Goal: Information Seeking & Learning: Learn about a topic

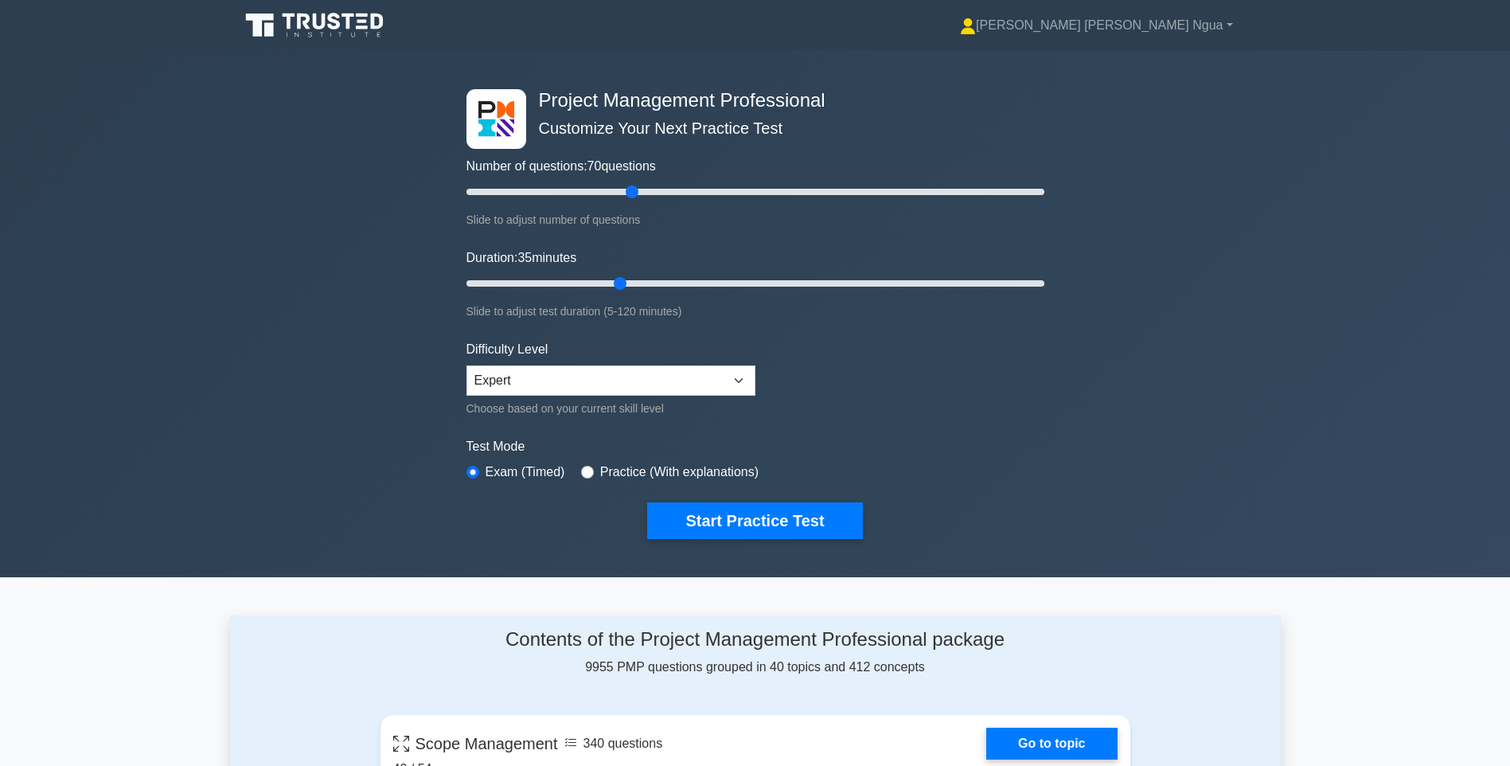
type input "60"
click at [633, 186] on input "Number of questions: 70 questions" at bounding box center [756, 191] width 578 height 19
type input "30"
click at [593, 282] on input "Duration: 35 minutes" at bounding box center [756, 283] width 578 height 19
click at [813, 523] on button "Start Practice Test" at bounding box center [754, 520] width 215 height 37
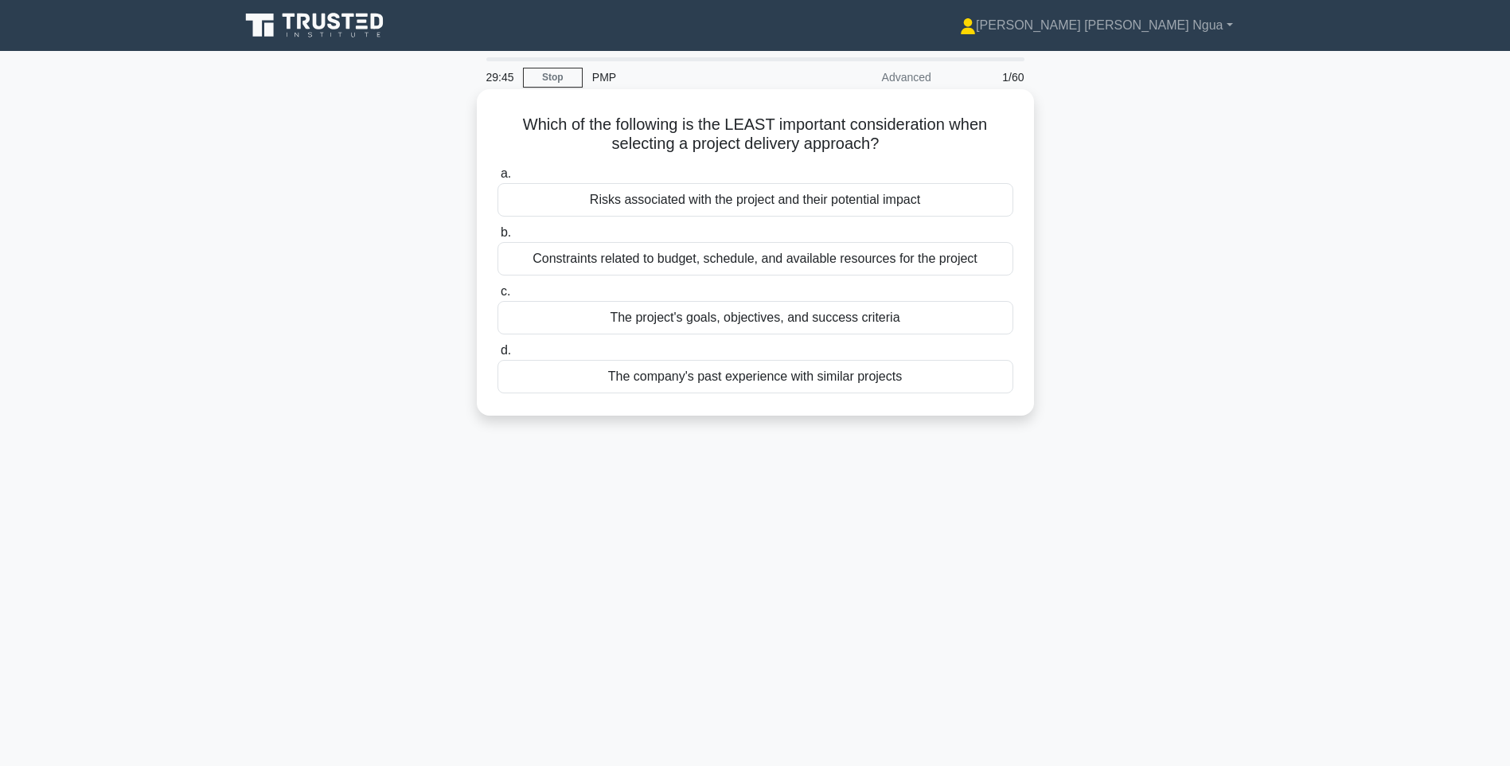
click at [815, 322] on div "The project's goals, objectives, and success criteria" at bounding box center [756, 317] width 516 height 33
click at [498, 297] on input "c. The project's goals, objectives, and success criteria" at bounding box center [498, 292] width 0 height 10
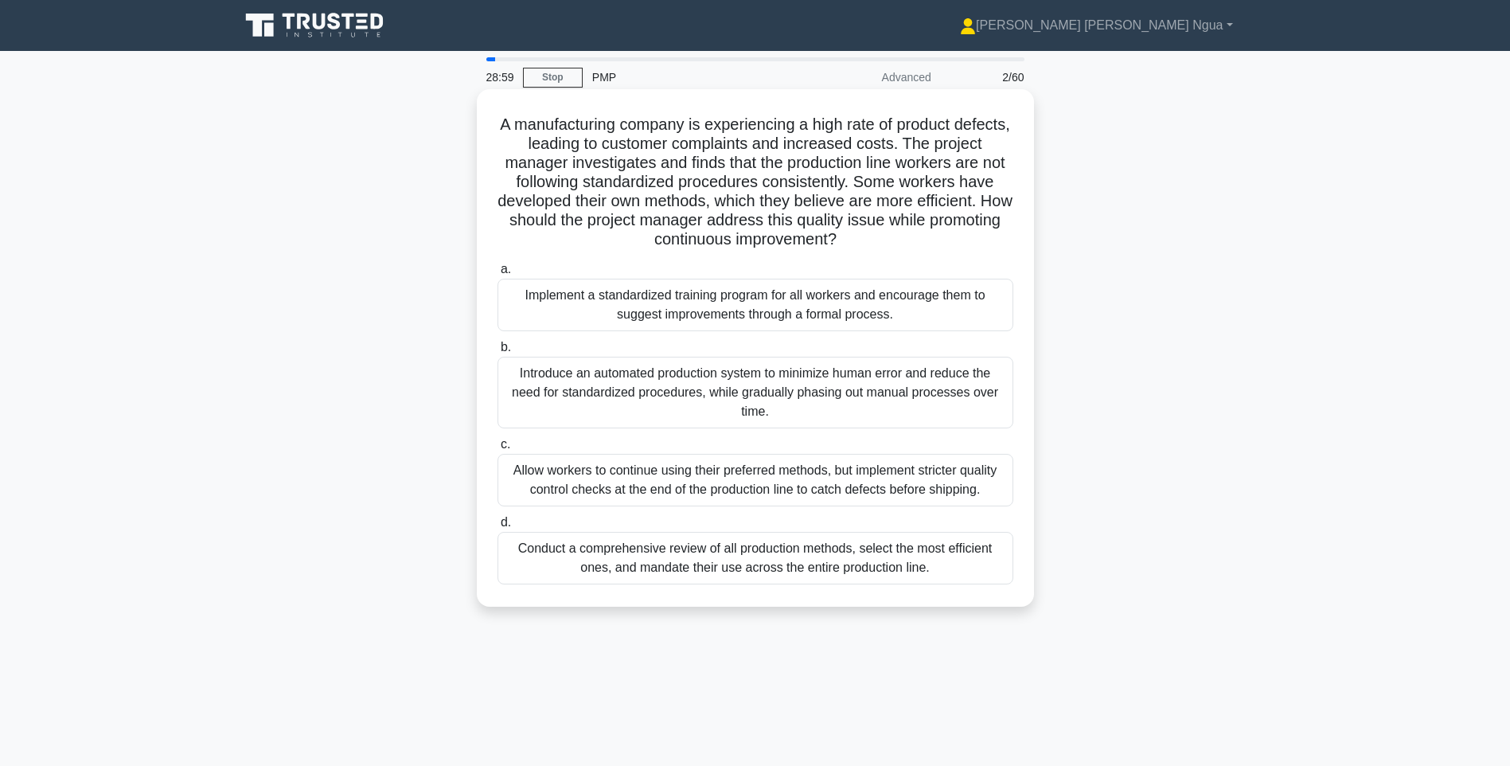
click at [830, 296] on div "Implement a standardized training program for all workers and encourage them to…" at bounding box center [756, 305] width 516 height 53
click at [498, 275] on input "a. Implement a standardized training program for all workers and encourage them…" at bounding box center [498, 269] width 0 height 10
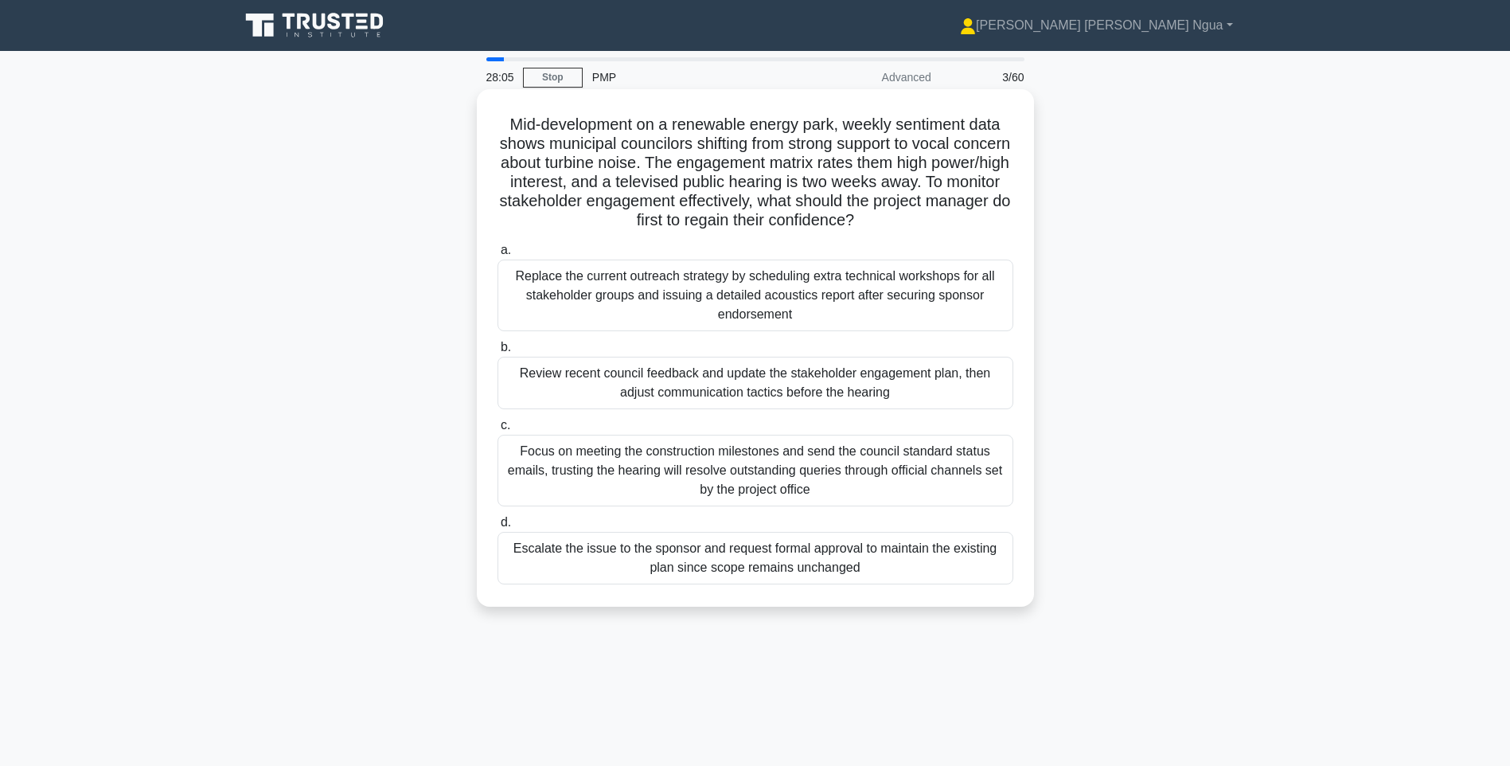
click at [855, 387] on div "Review recent council feedback and update the stakeholder engagement plan, then…" at bounding box center [756, 383] width 516 height 53
click at [498, 353] on input "b. Review recent council feedback and update the stakeholder engagement plan, t…" at bounding box center [498, 347] width 0 height 10
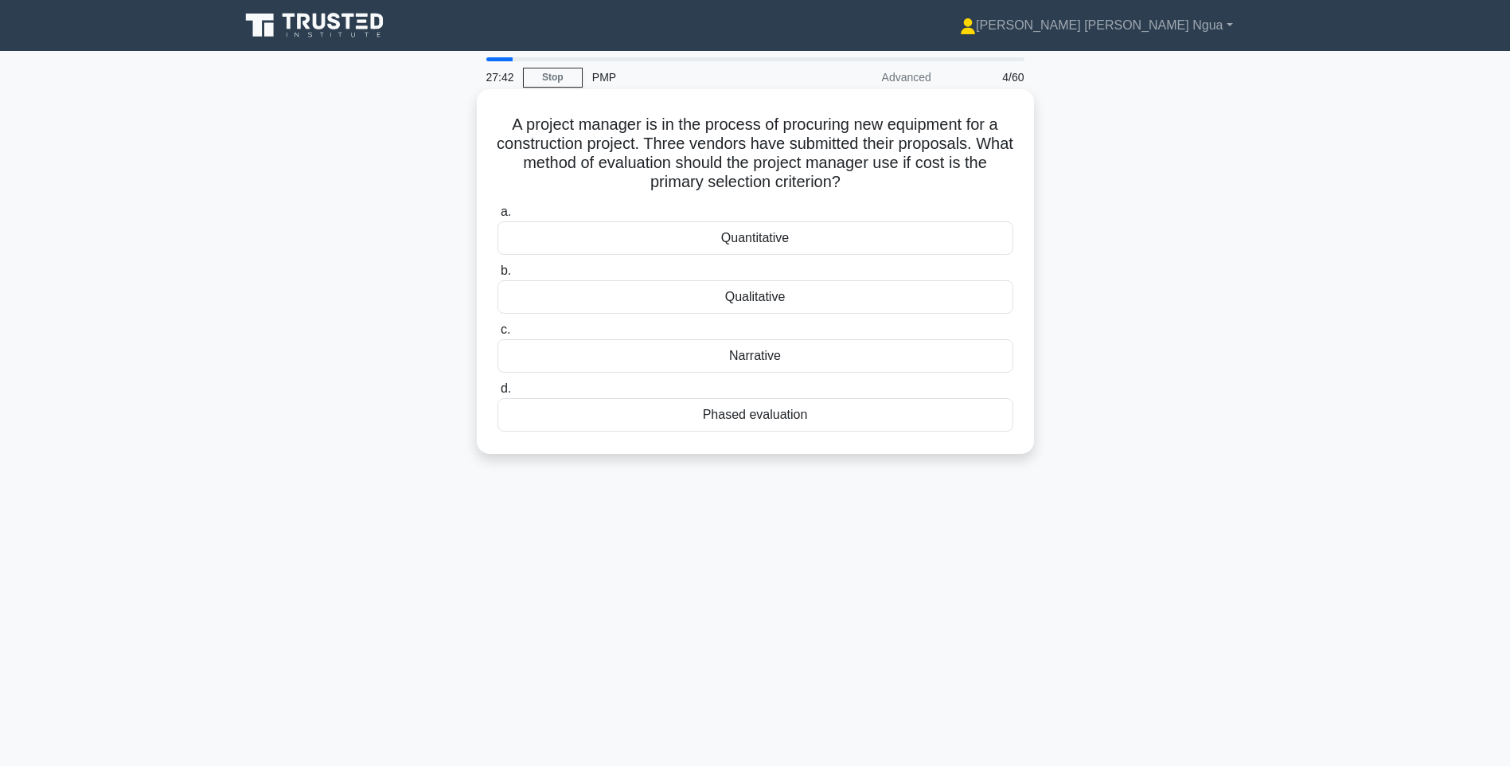
click at [809, 240] on div "Quantitative" at bounding box center [756, 237] width 516 height 33
click at [498, 217] on input "a. Quantitative" at bounding box center [498, 212] width 0 height 10
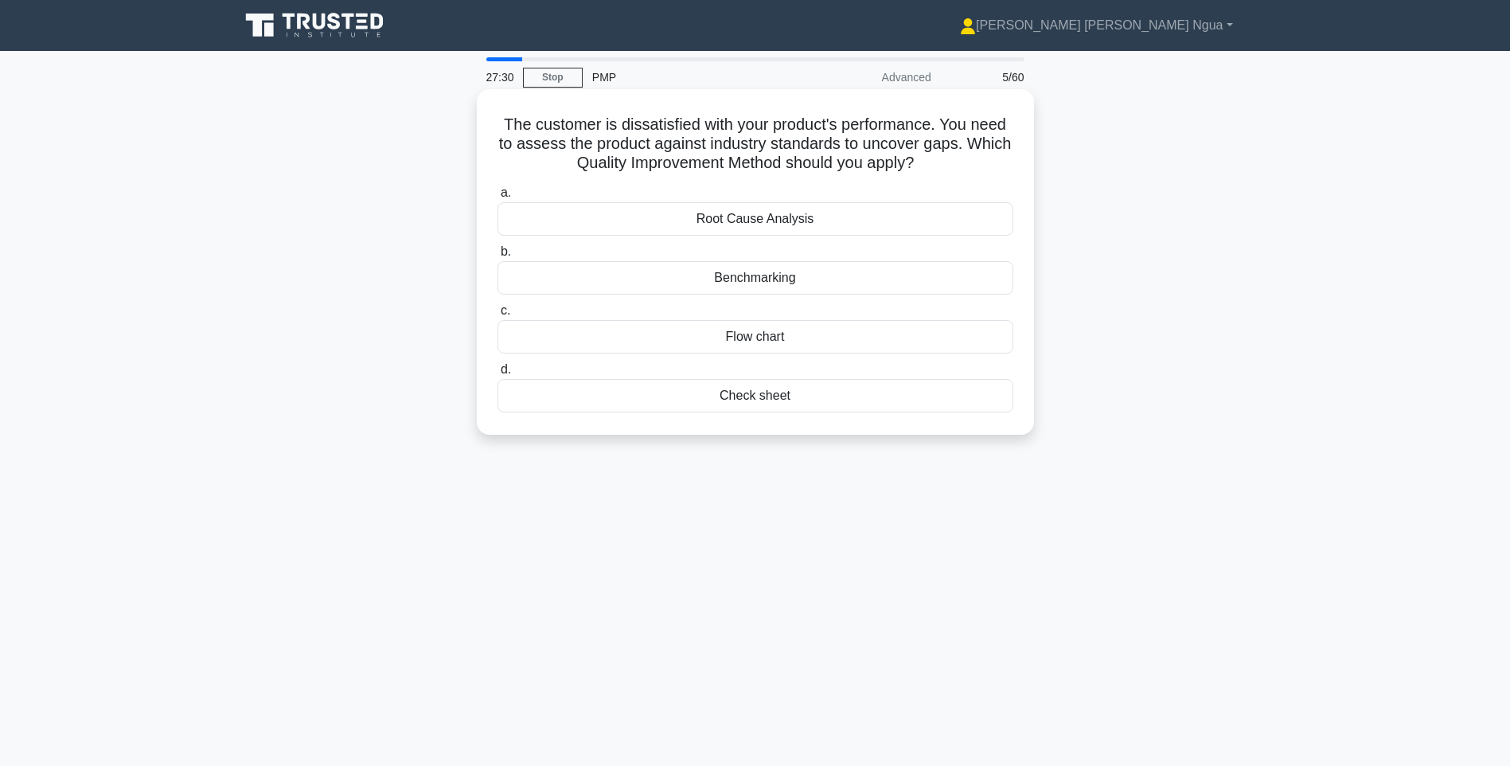
click at [793, 278] on div "Benchmarking" at bounding box center [756, 277] width 516 height 33
click at [498, 257] on input "b. Benchmarking" at bounding box center [498, 252] width 0 height 10
click at [811, 400] on div "Accountability" at bounding box center [756, 395] width 516 height 33
click at [498, 375] on input "d. Accountability" at bounding box center [498, 370] width 0 height 10
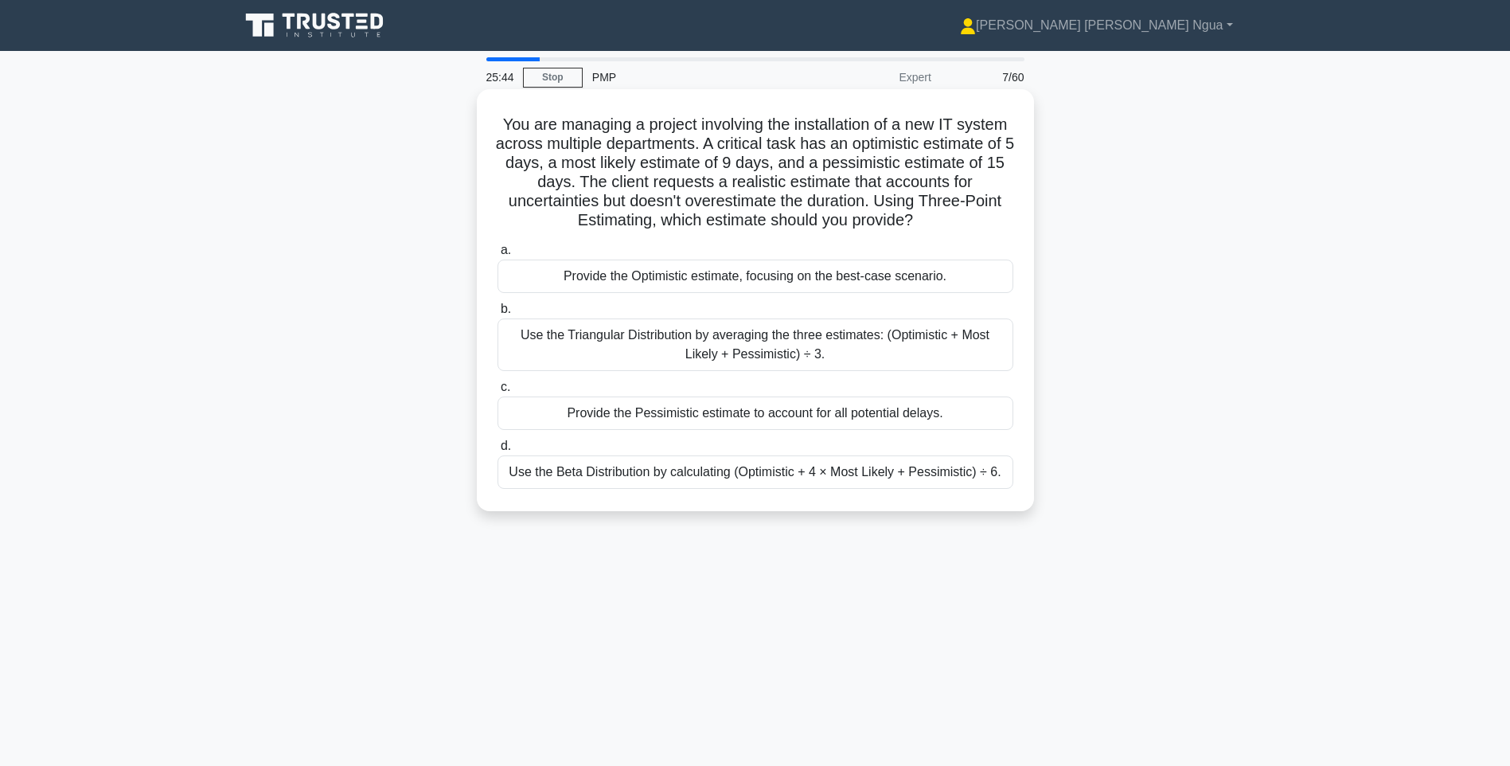
click at [739, 474] on div "Use the Beta Distribution by calculating (Optimistic + 4 × Most Likely + Pessim…" at bounding box center [756, 471] width 516 height 33
click at [498, 451] on input "d. Use the Beta Distribution by calculating (Optimistic + 4 × Most Likely + Pes…" at bounding box center [498, 446] width 0 height 10
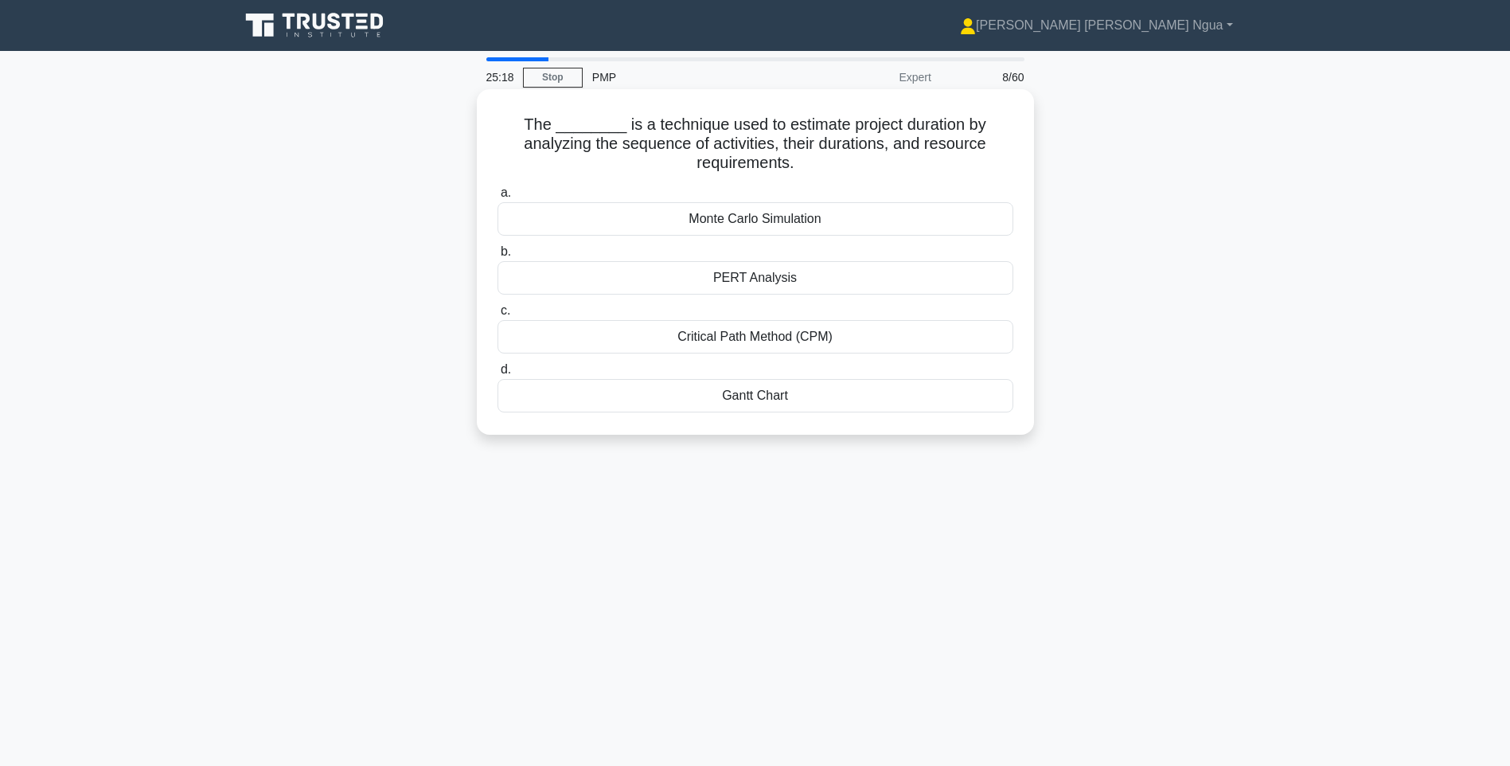
click at [687, 338] on div "Critical Path Method (CPM)" at bounding box center [756, 336] width 516 height 33
click at [498, 316] on input "c. Critical Path Method (CPM)" at bounding box center [498, 311] width 0 height 10
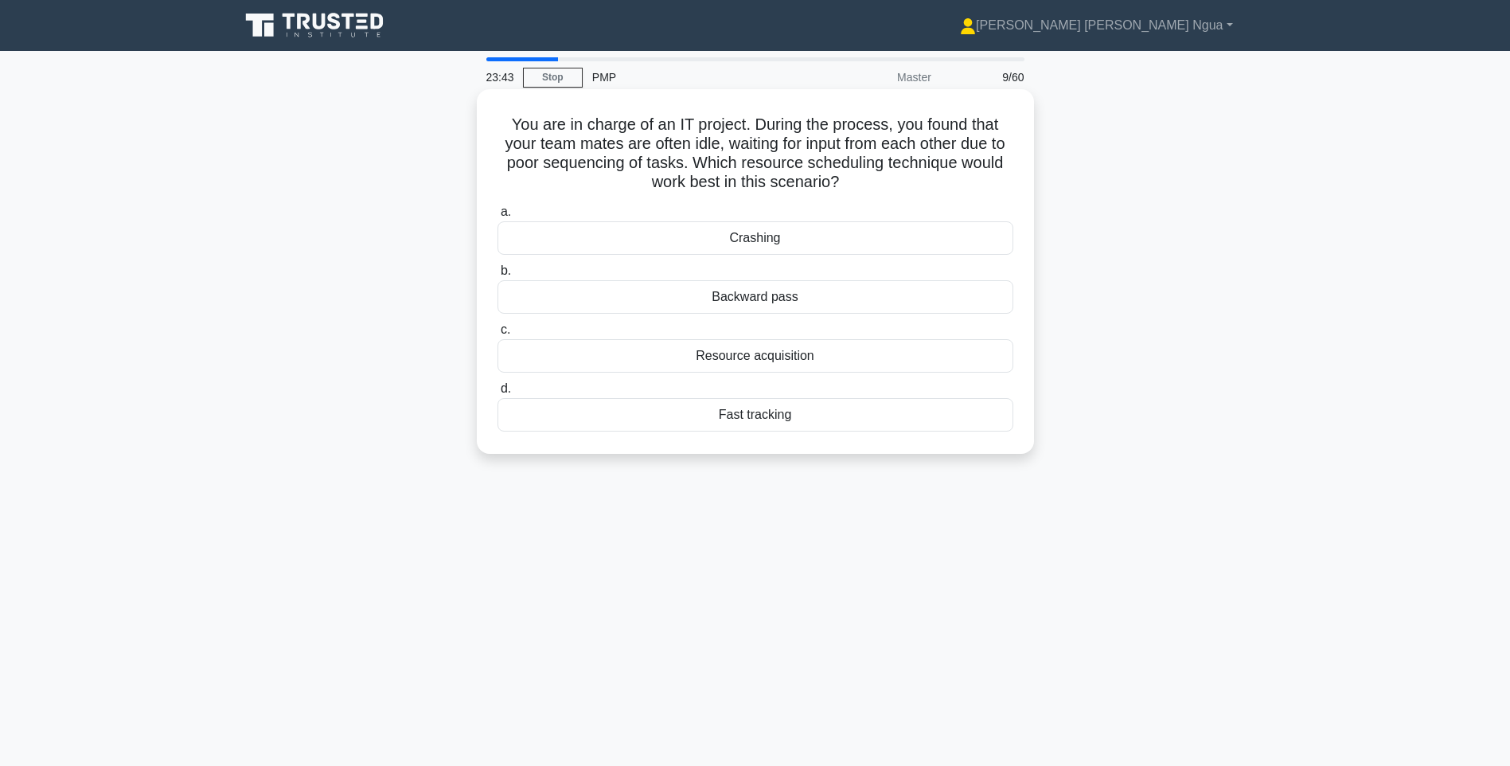
click at [772, 354] on div "Resource acquisition" at bounding box center [756, 355] width 516 height 33
click at [498, 335] on input "c. Resource acquisition" at bounding box center [498, 330] width 0 height 10
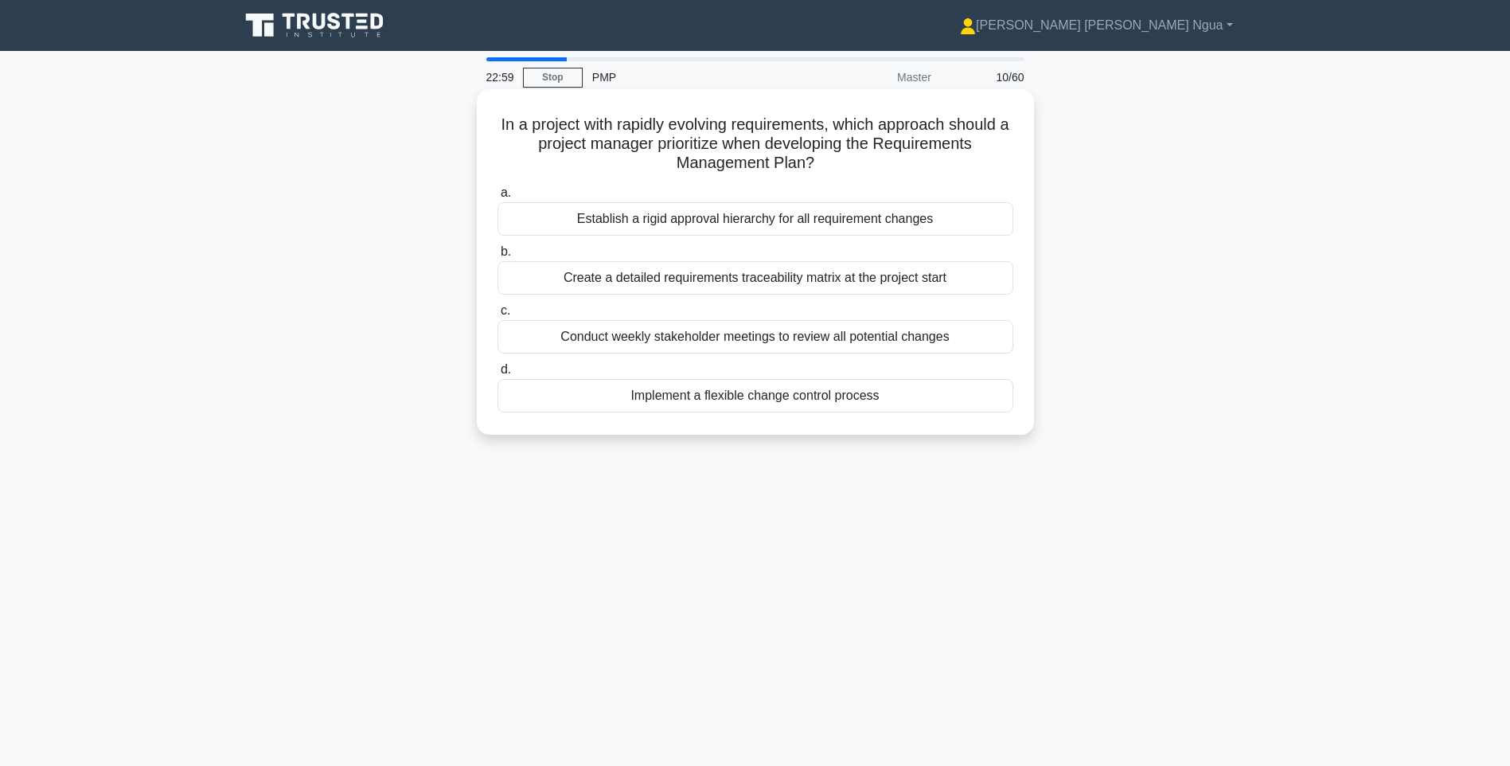
click at [635, 343] on div "Conduct weekly stakeholder meetings to review all potential changes" at bounding box center [756, 336] width 516 height 33
click at [498, 316] on input "c. Conduct weekly stakeholder meetings to review all potential changes" at bounding box center [498, 311] width 0 height 10
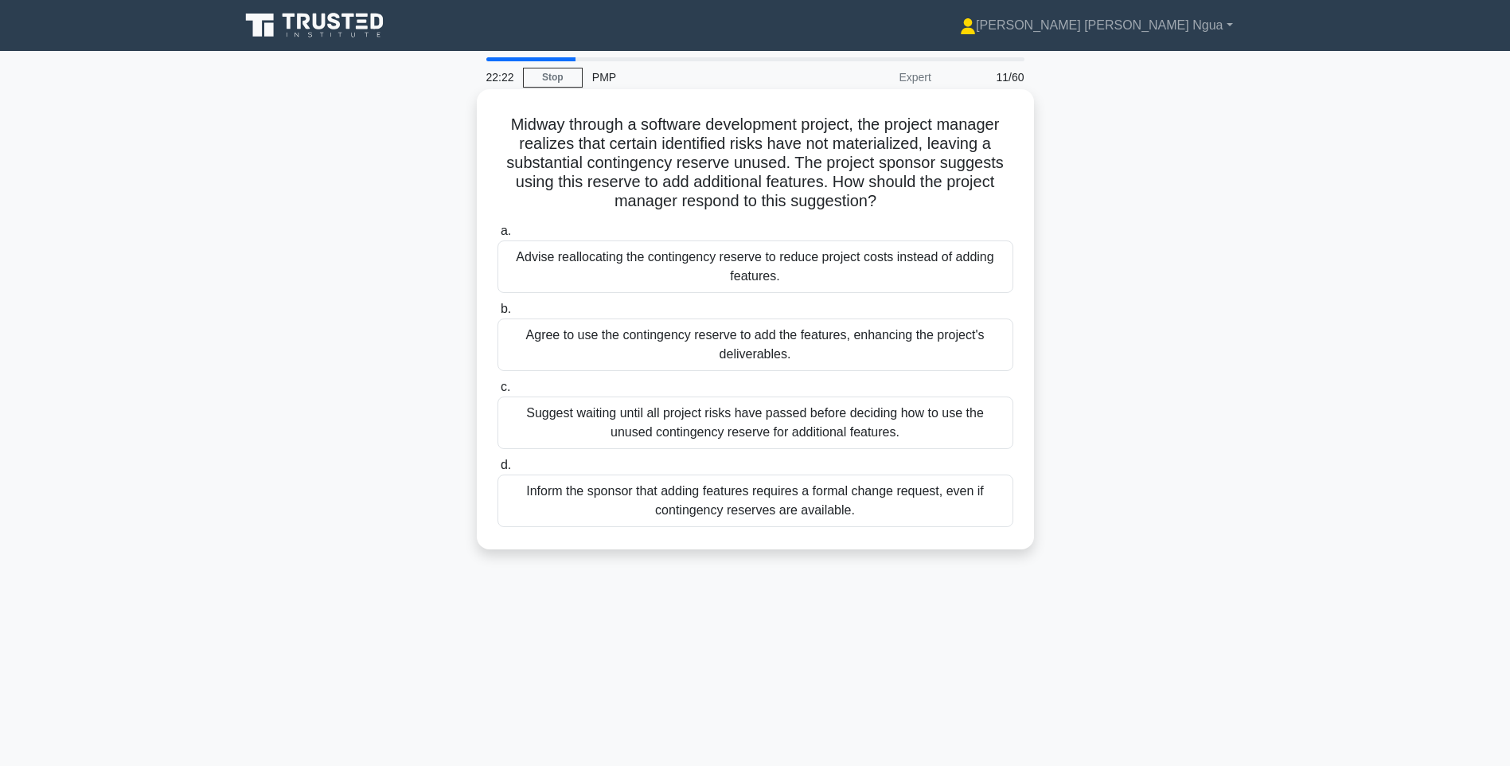
click at [761, 408] on div "Suggest waiting until all project risks have passed before deciding how to use …" at bounding box center [756, 423] width 516 height 53
click at [498, 393] on input "c. Suggest waiting until all project risks have passed before deciding how to u…" at bounding box center [498, 387] width 0 height 10
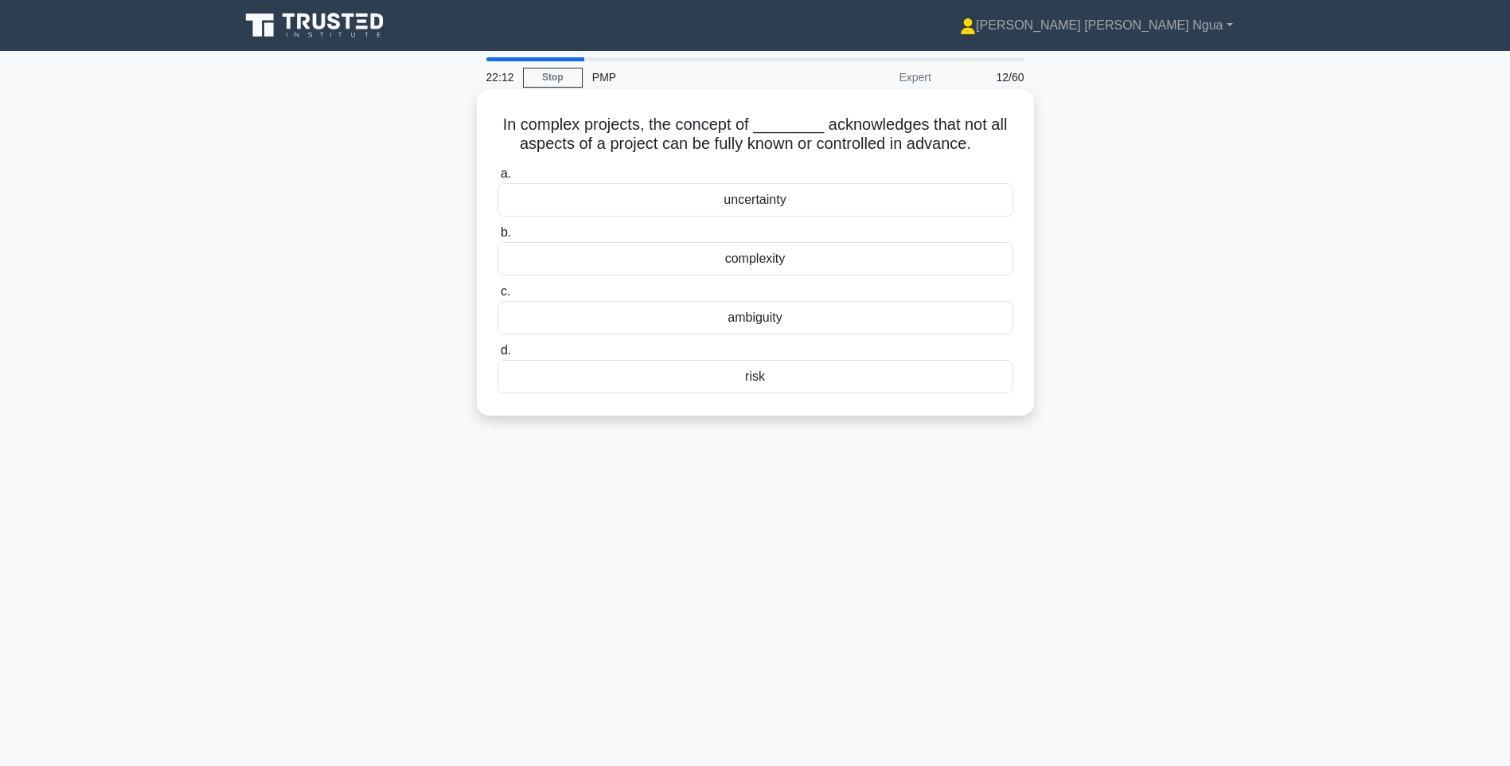
click at [778, 206] on div "uncertainty" at bounding box center [756, 199] width 516 height 33
click at [498, 179] on input "a. uncertainty" at bounding box center [498, 174] width 0 height 10
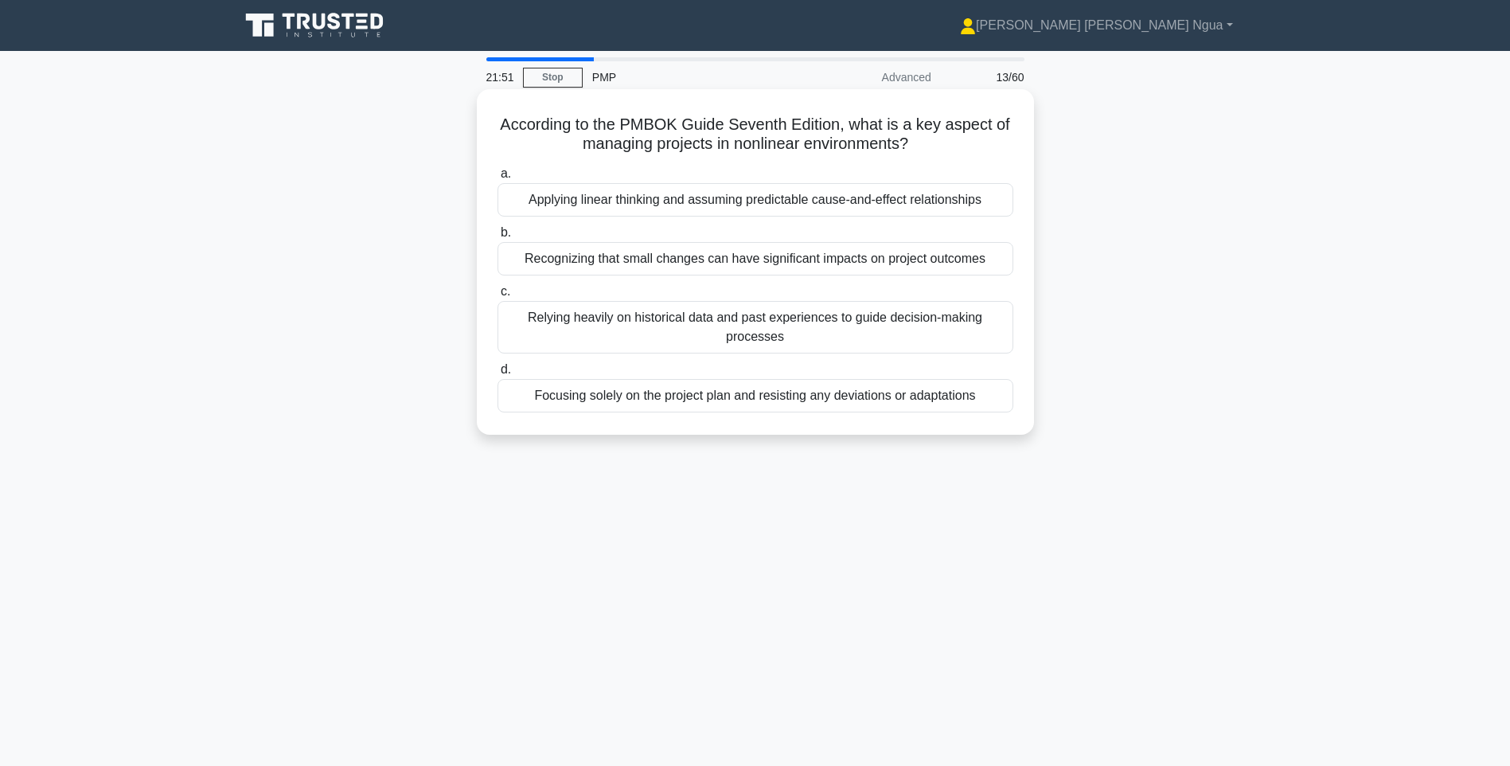
click at [707, 263] on div "Recognizing that small changes can have significant impacts on project outcomes" at bounding box center [756, 258] width 516 height 33
click at [498, 238] on input "b. Recognizing that small changes can have significant impacts on project outco…" at bounding box center [498, 233] width 0 height 10
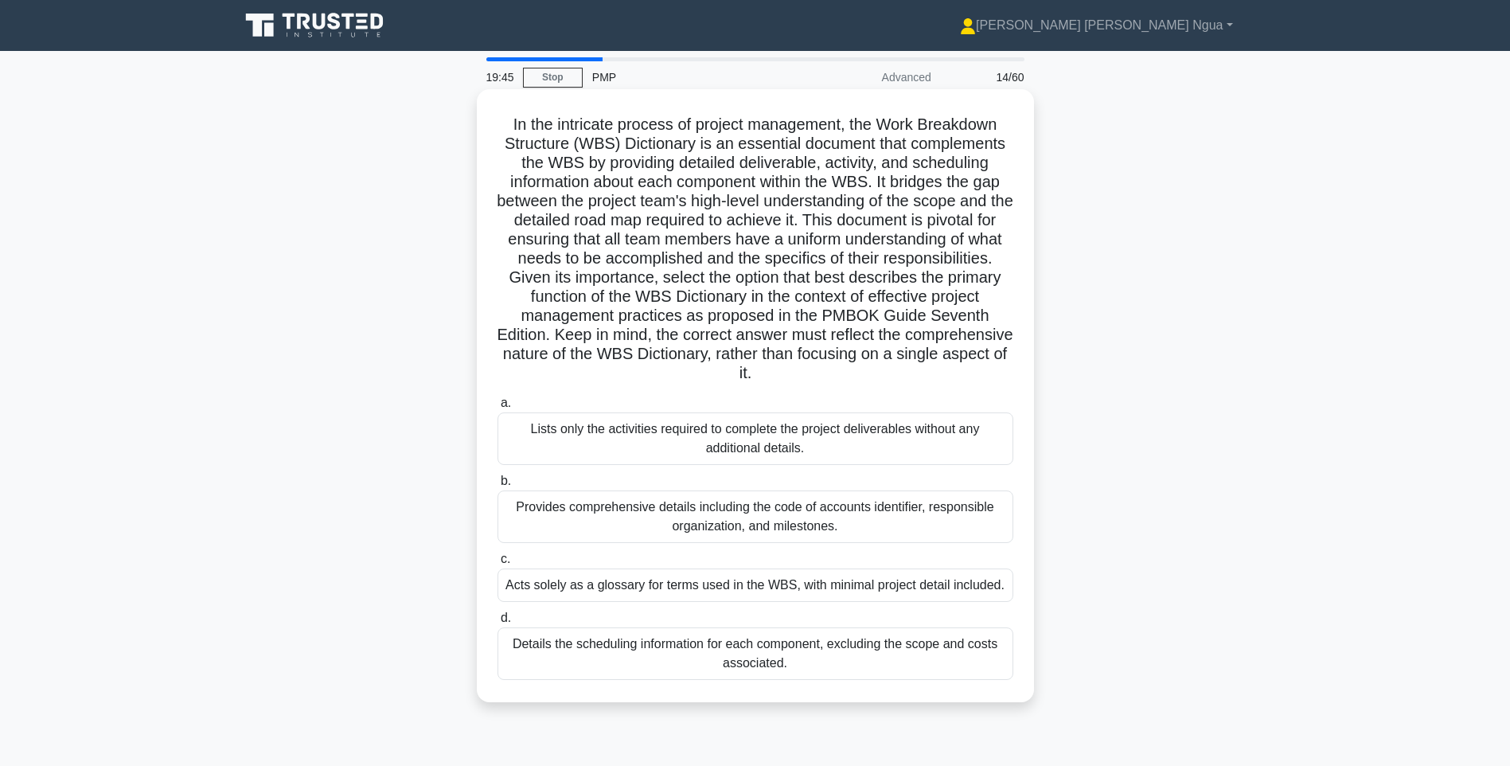
click at [681, 510] on div "Provides comprehensive details including the code of accounts identifier, respo…" at bounding box center [756, 516] width 516 height 53
click at [498, 486] on input "b. Provides comprehensive details including the code of accounts identifier, re…" at bounding box center [498, 481] width 0 height 10
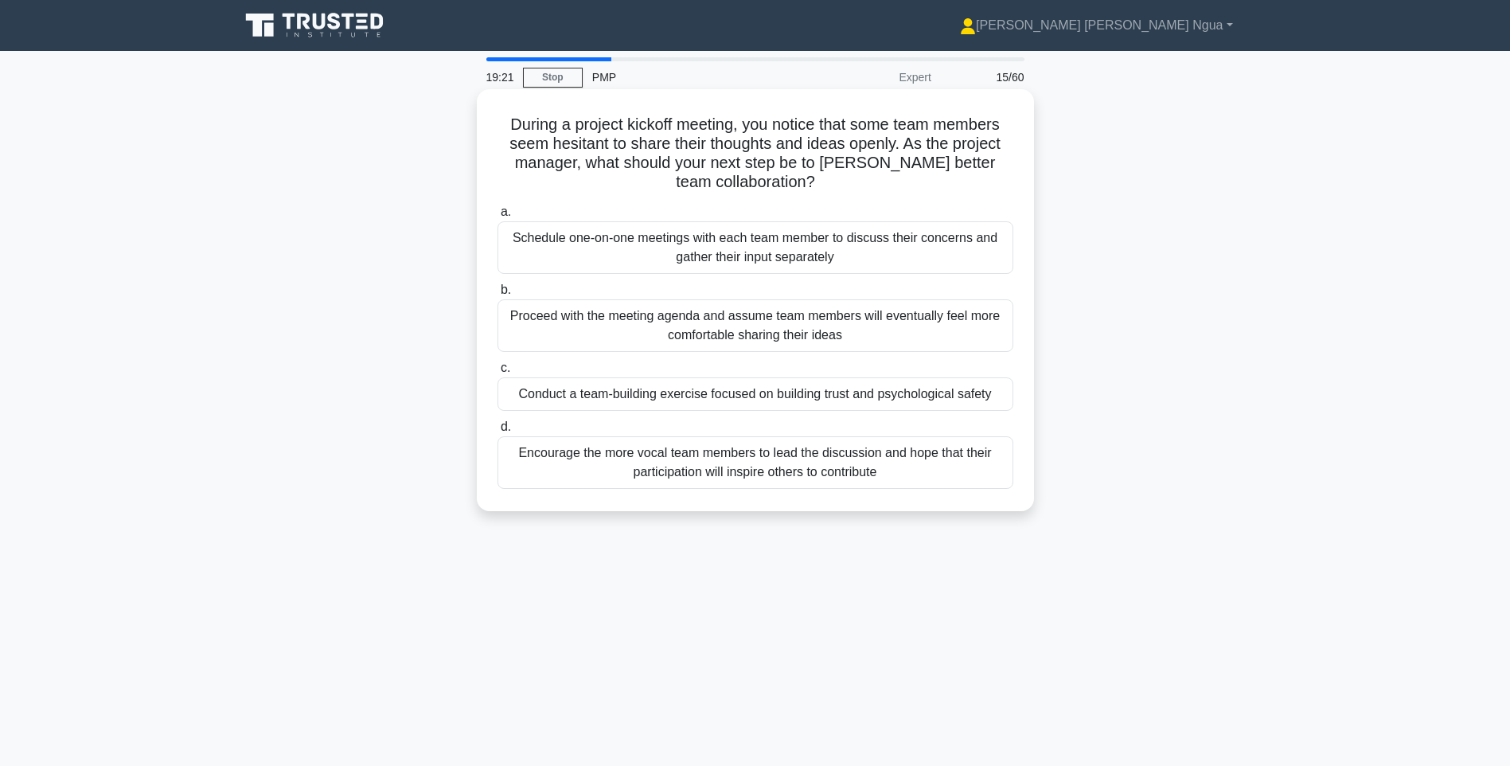
click at [604, 236] on div "Schedule one-on-one meetings with each team member to discuss their concerns an…" at bounding box center [756, 247] width 516 height 53
click at [498, 217] on input "a. Schedule one-on-one meetings with each team member to discuss their concerns…" at bounding box center [498, 212] width 0 height 10
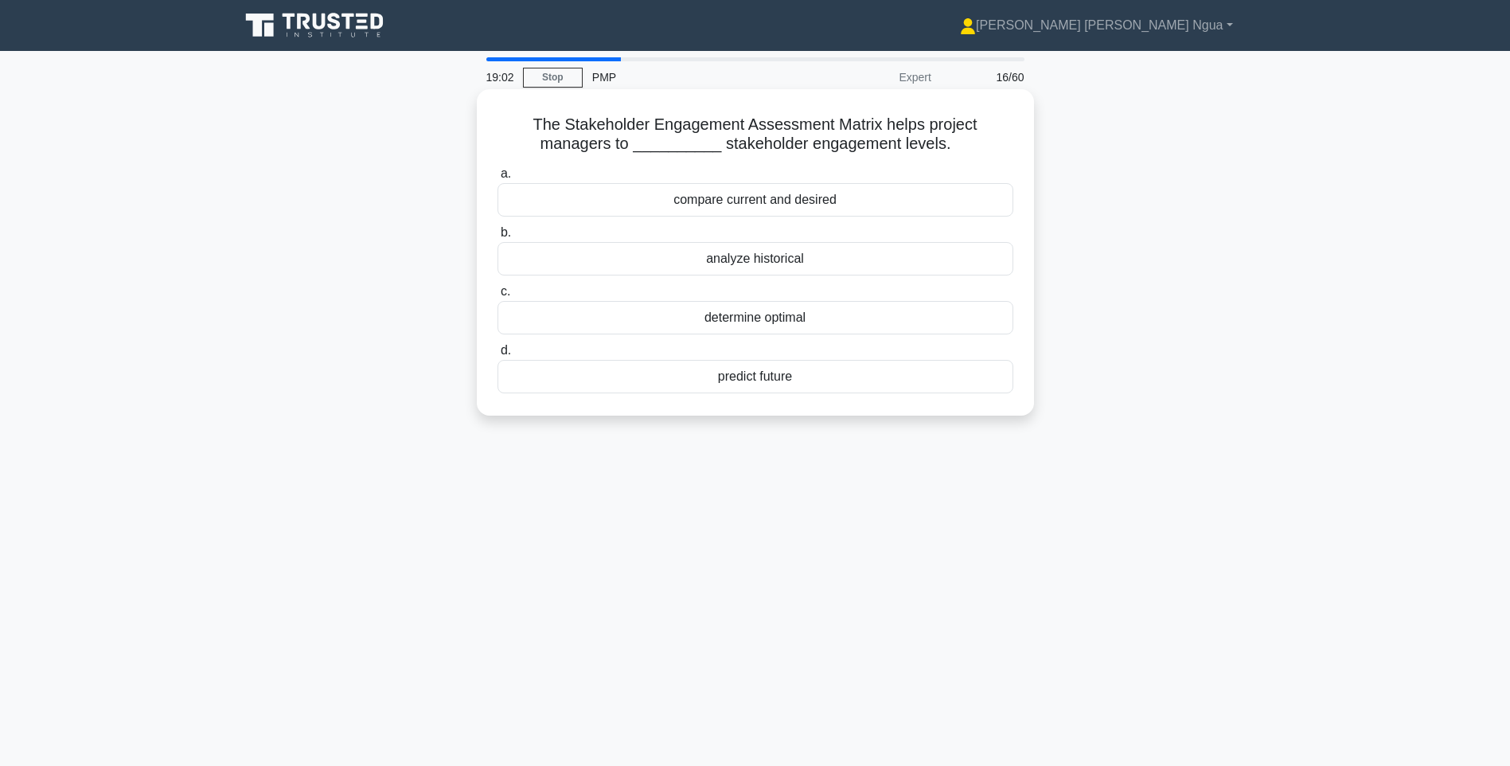
click at [688, 209] on div "compare current and desired" at bounding box center [756, 199] width 516 height 33
click at [498, 179] on input "a. compare current and desired" at bounding box center [498, 174] width 0 height 10
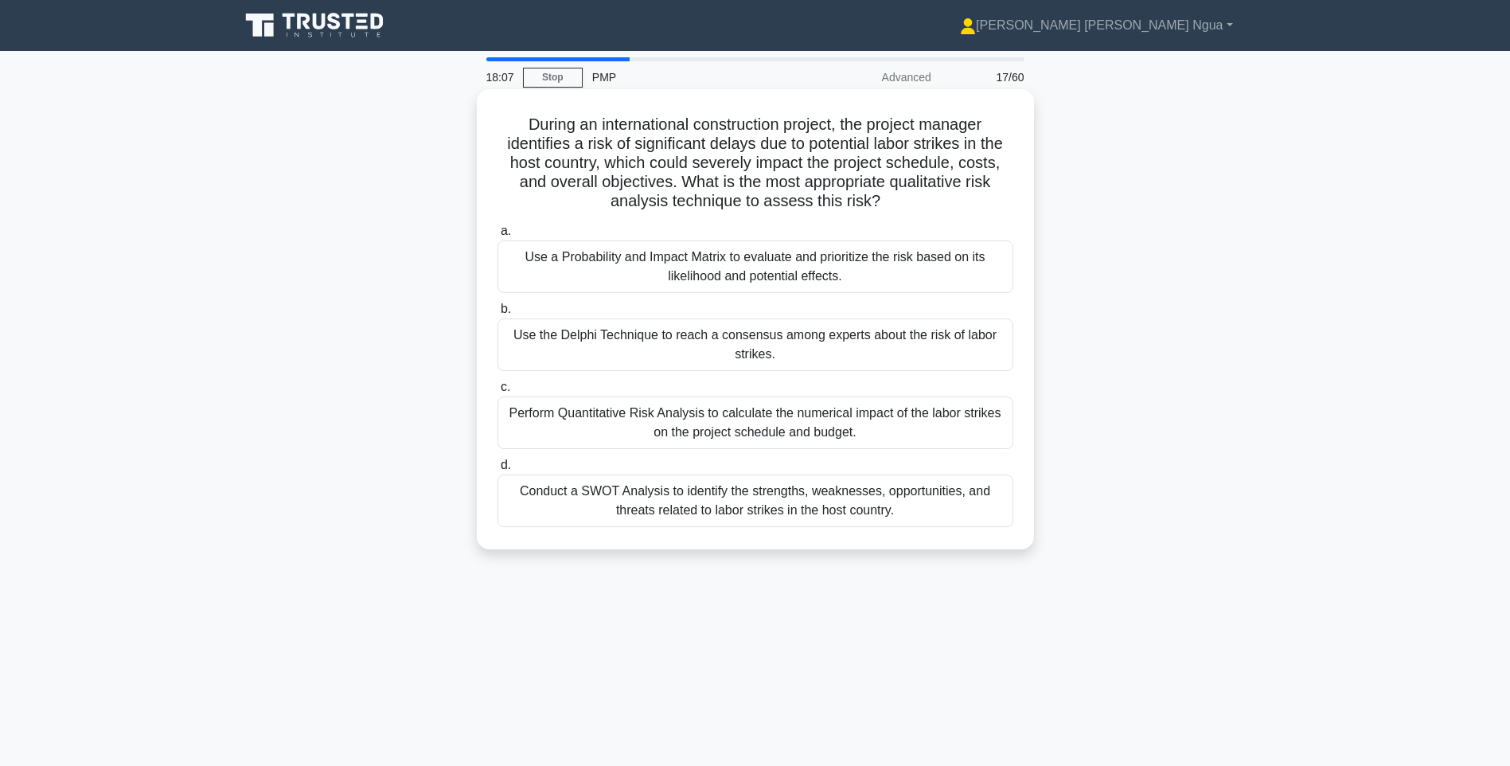
click at [768, 268] on div "Use a Probability and Impact Matrix to evaluate and prioritize the risk based o…" at bounding box center [756, 266] width 516 height 53
click at [498, 236] on input "a. Use a Probability and Impact Matrix to evaluate and prioritize the risk base…" at bounding box center [498, 231] width 0 height 10
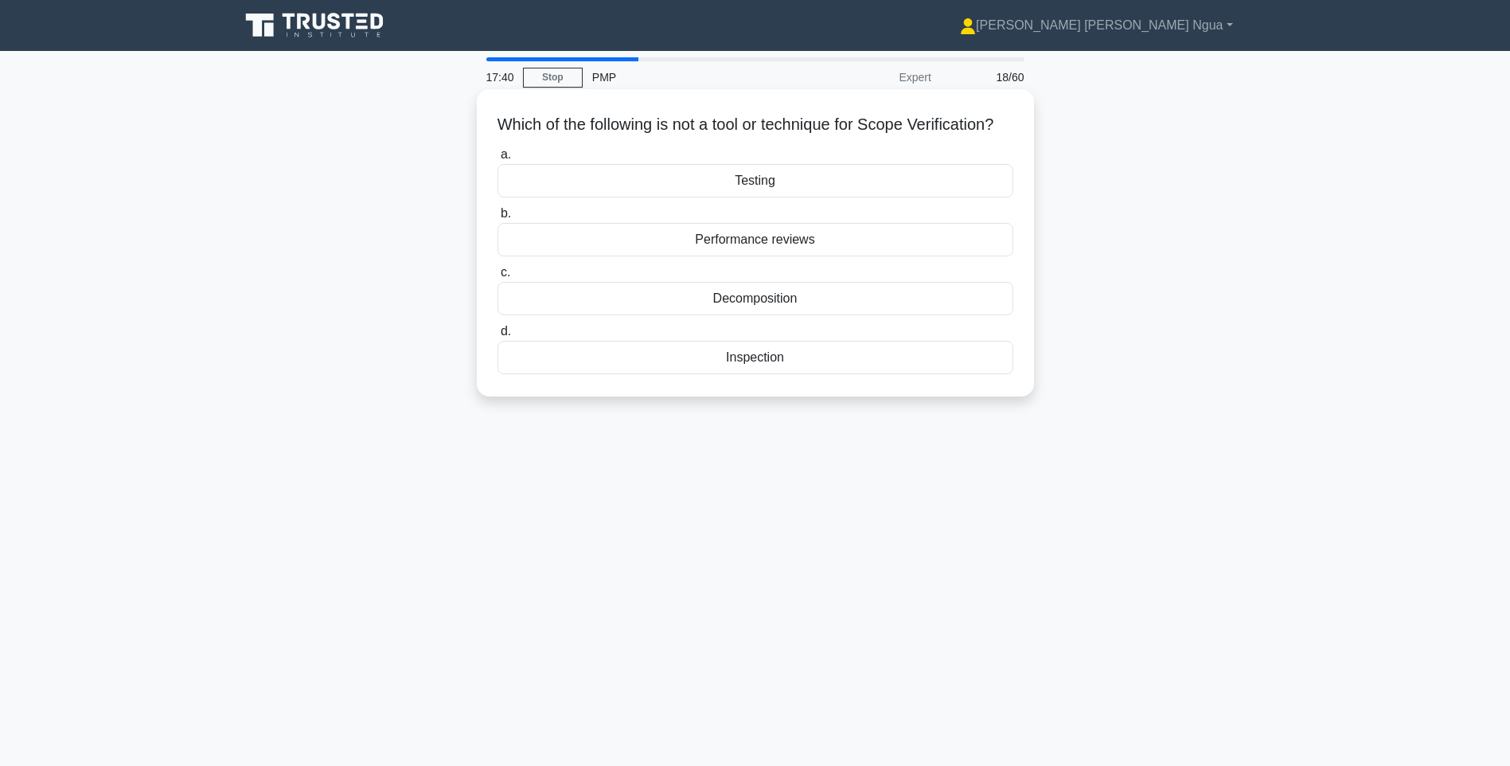
click at [795, 256] on div "Performance reviews" at bounding box center [756, 239] width 516 height 33
click at [498, 219] on input "b. Performance reviews" at bounding box center [498, 214] width 0 height 10
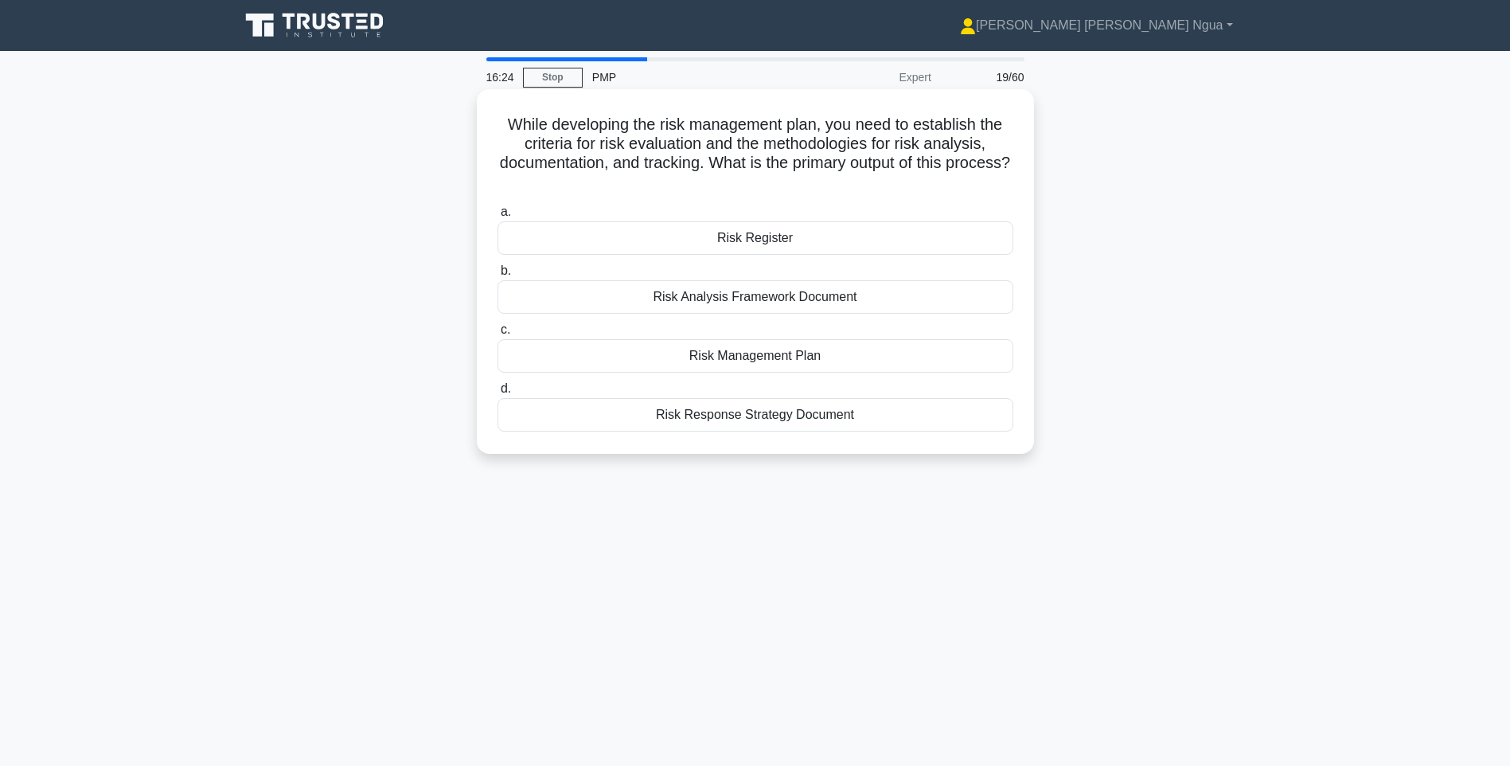
click at [761, 237] on div "Risk Register" at bounding box center [756, 237] width 516 height 33
click at [498, 217] on input "a. Risk Register" at bounding box center [498, 212] width 0 height 10
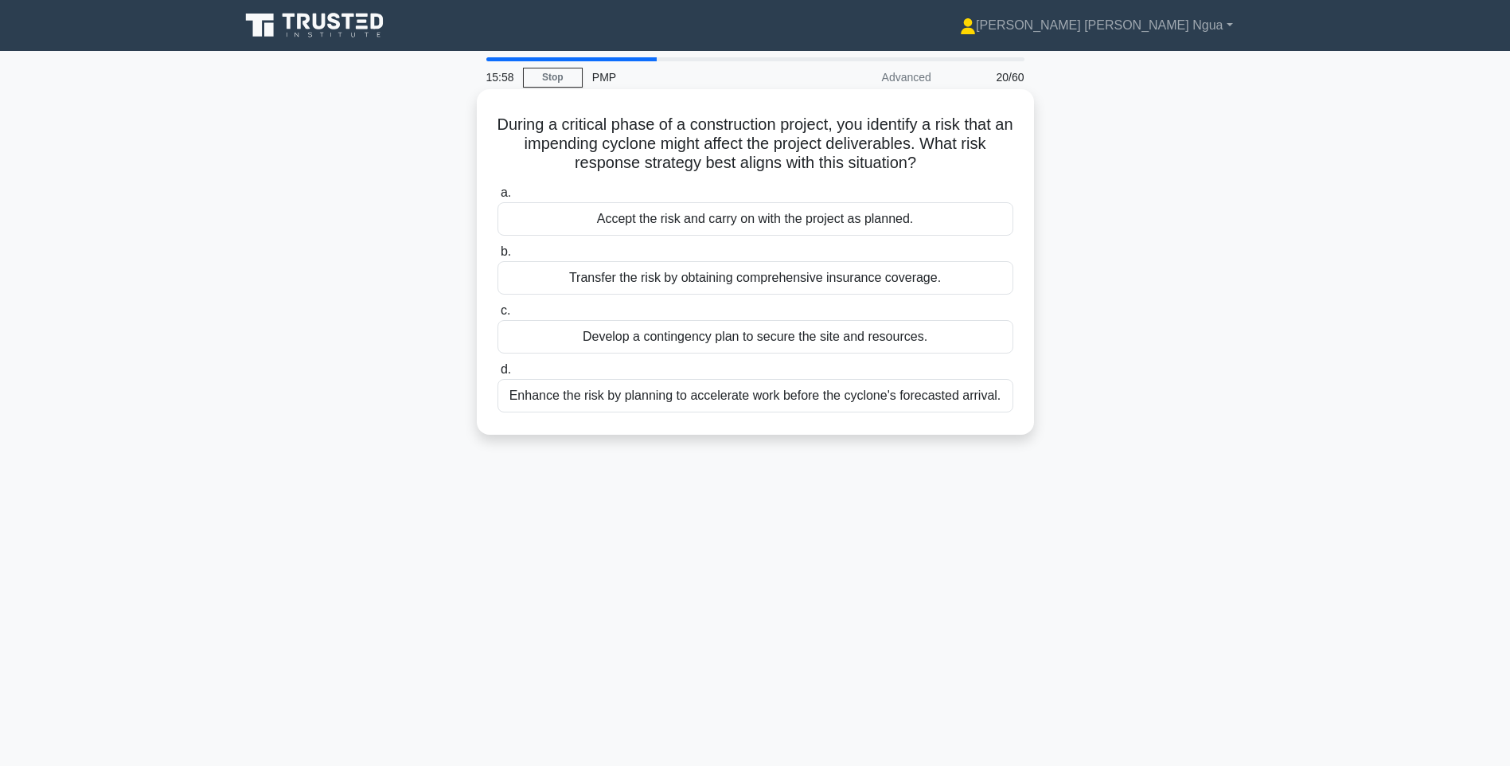
click at [760, 284] on div "Transfer the risk by obtaining comprehensive insurance coverage." at bounding box center [756, 277] width 516 height 33
click at [498, 257] on input "b. Transfer the risk by obtaining comprehensive insurance coverage." at bounding box center [498, 252] width 0 height 10
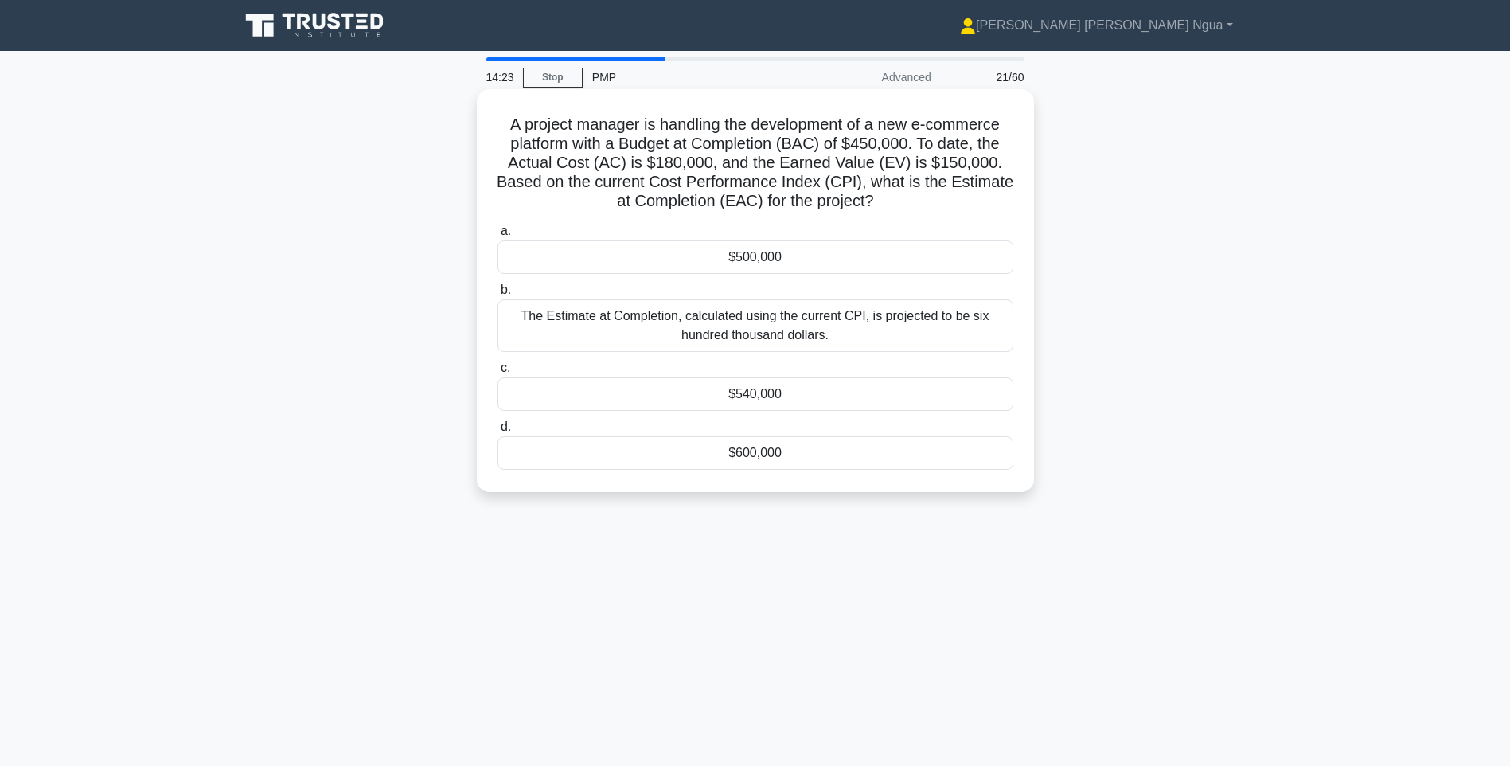
click at [771, 400] on div "$540,000" at bounding box center [756, 393] width 516 height 33
click at [498, 373] on input "c. $540,000" at bounding box center [498, 368] width 0 height 10
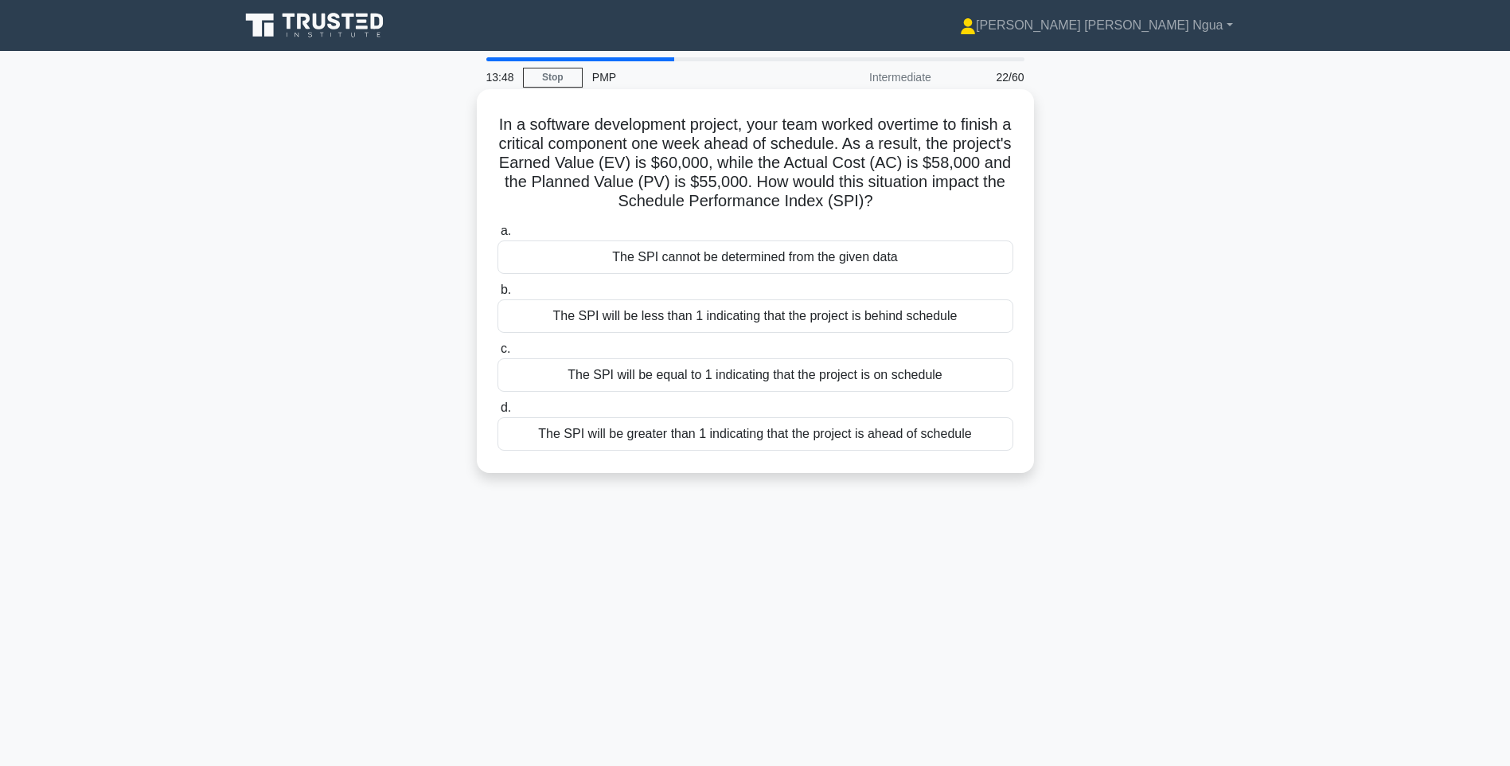
click at [662, 432] on div "The SPI will be greater than 1 indicating that the project is ahead of schedule" at bounding box center [756, 433] width 516 height 33
click at [498, 413] on input "d. The SPI will be greater than 1 indicating that the project is ahead of sched…" at bounding box center [498, 408] width 0 height 10
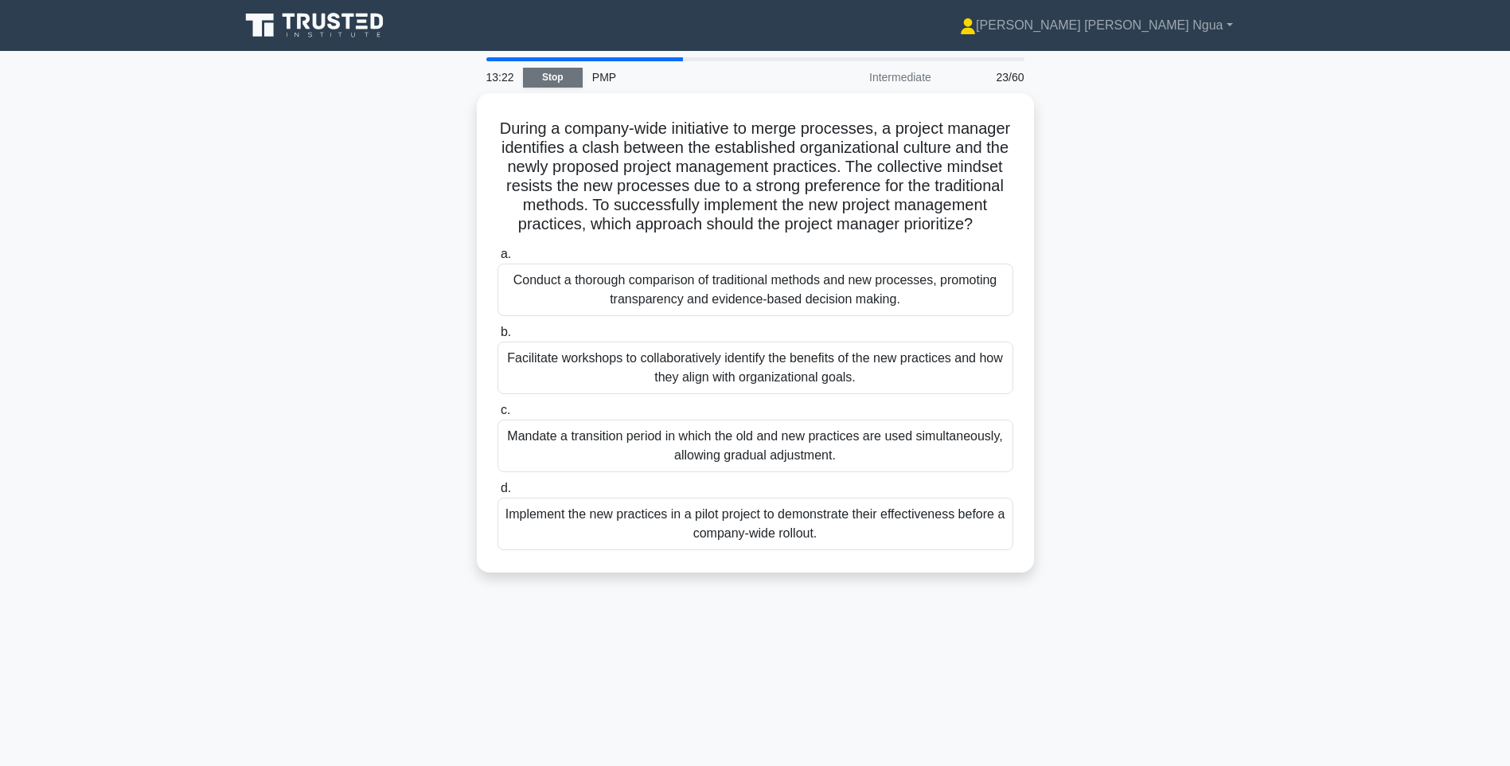
click at [542, 80] on link "Stop" at bounding box center [553, 78] width 60 height 20
